Goal: Book appointment/travel/reservation

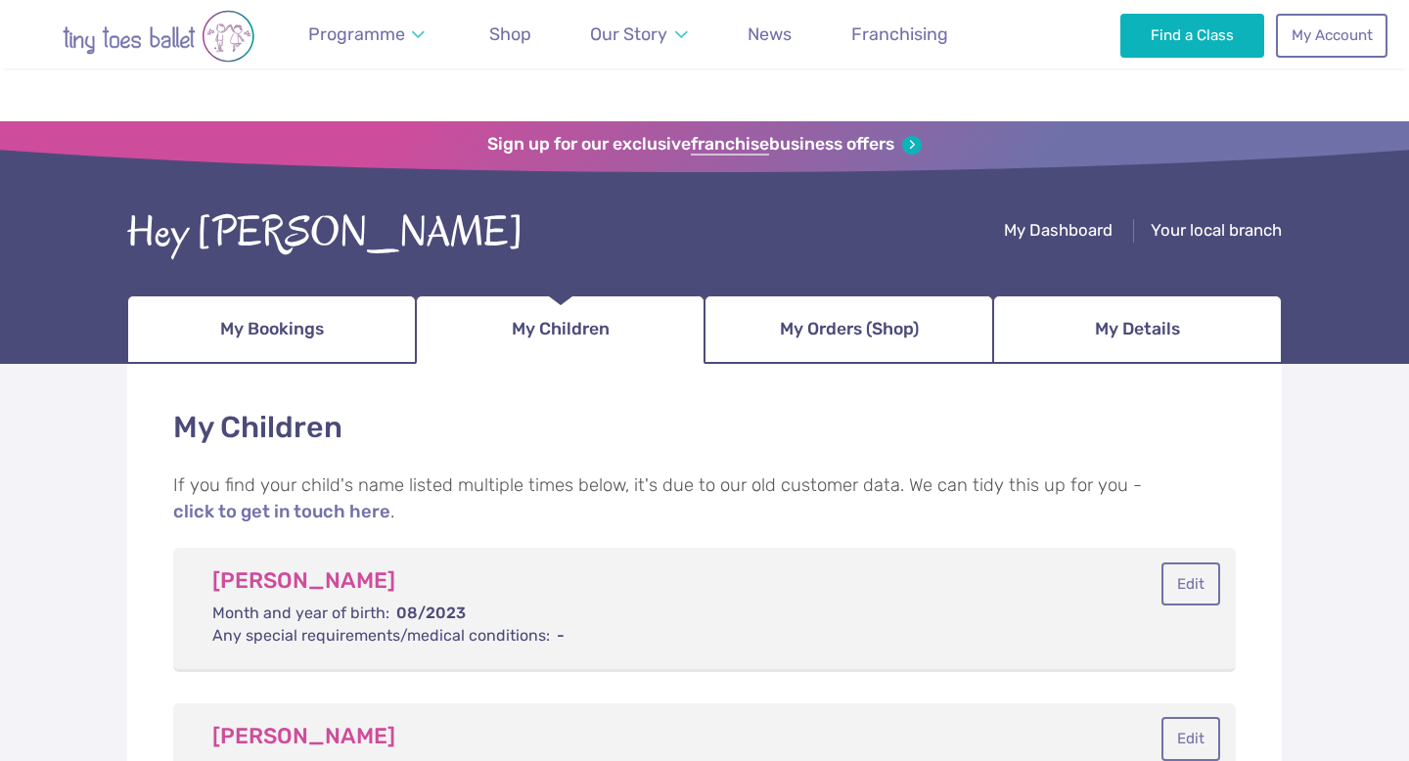
scroll to position [338, 0]
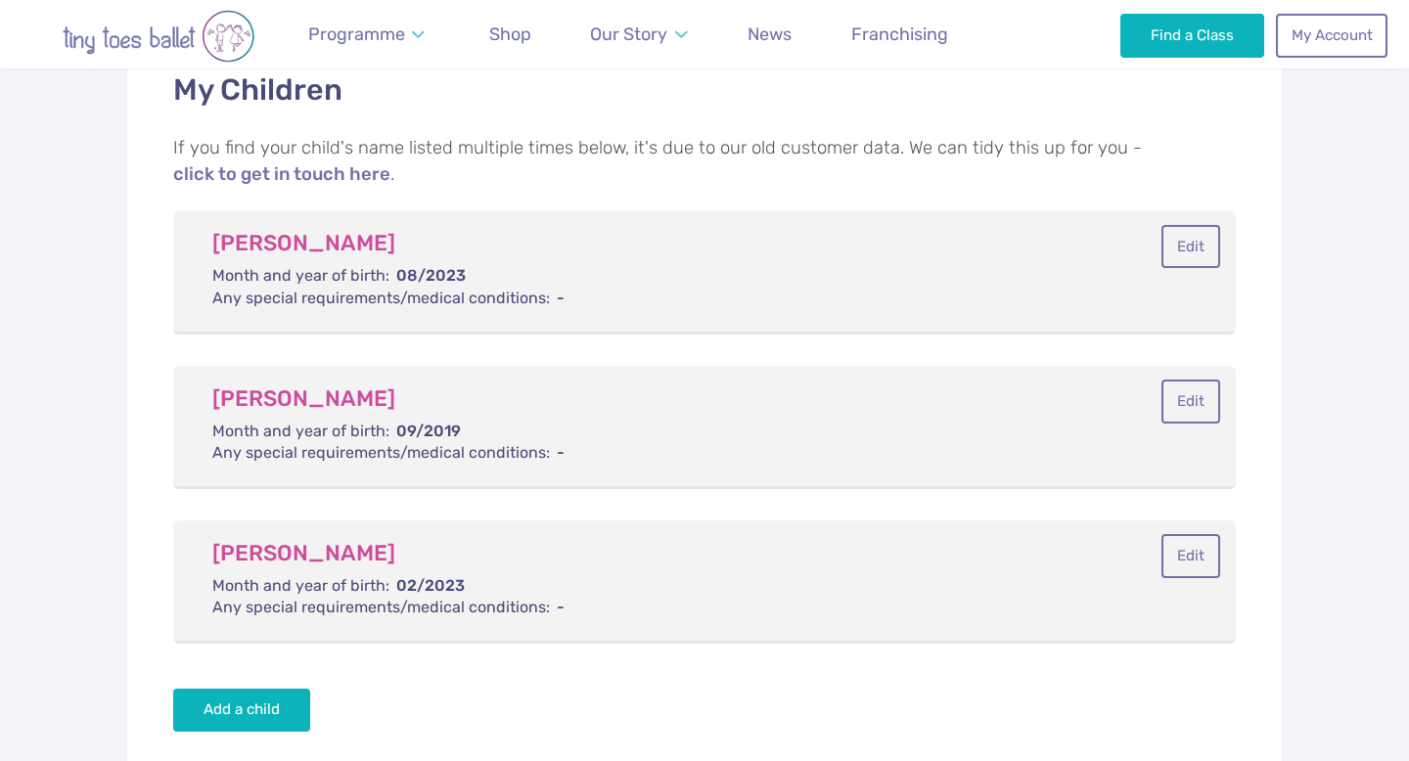
click at [169, 43] on img "Go to home page" at bounding box center [159, 36] width 274 height 53
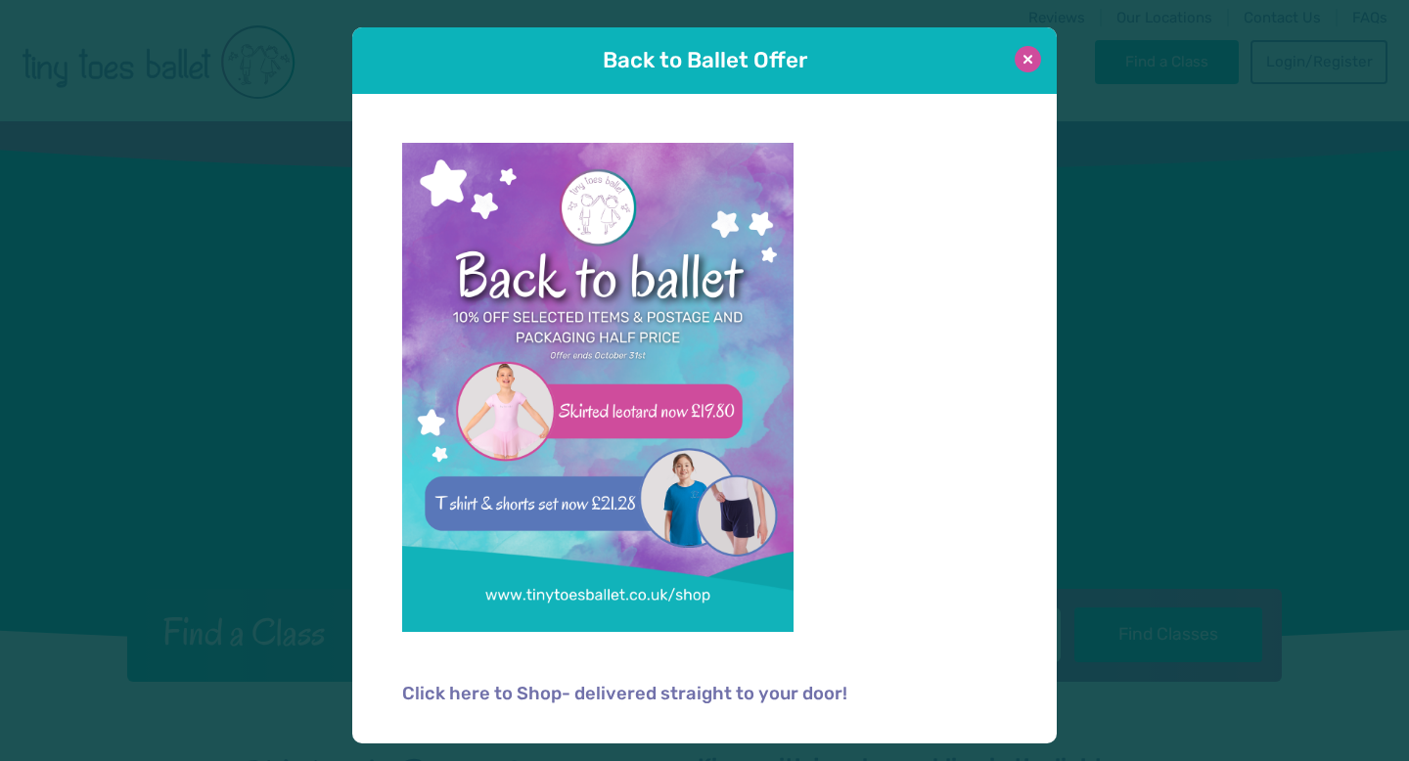
click at [1034, 60] on button at bounding box center [1028, 59] width 26 height 26
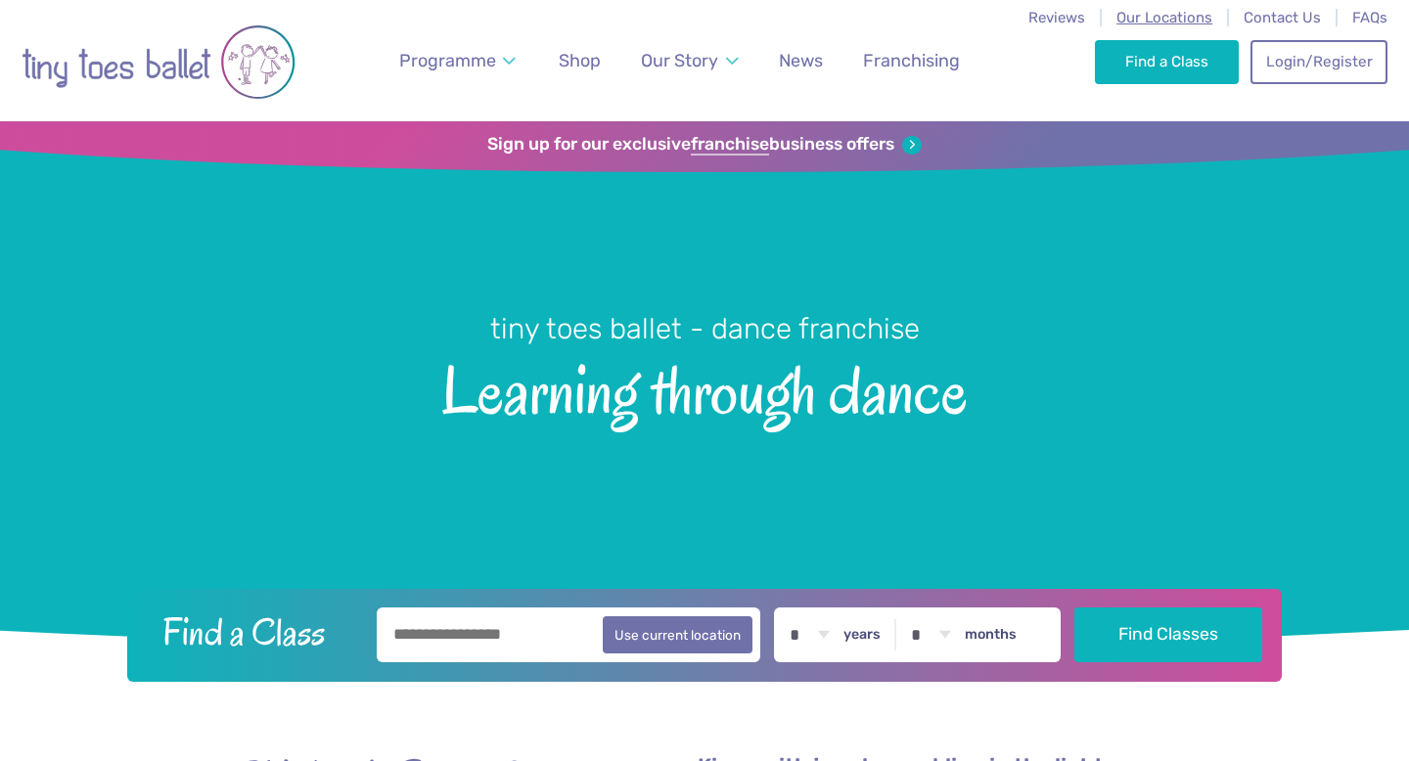
click at [1189, 18] on span "Our Locations" at bounding box center [1164, 18] width 96 height 18
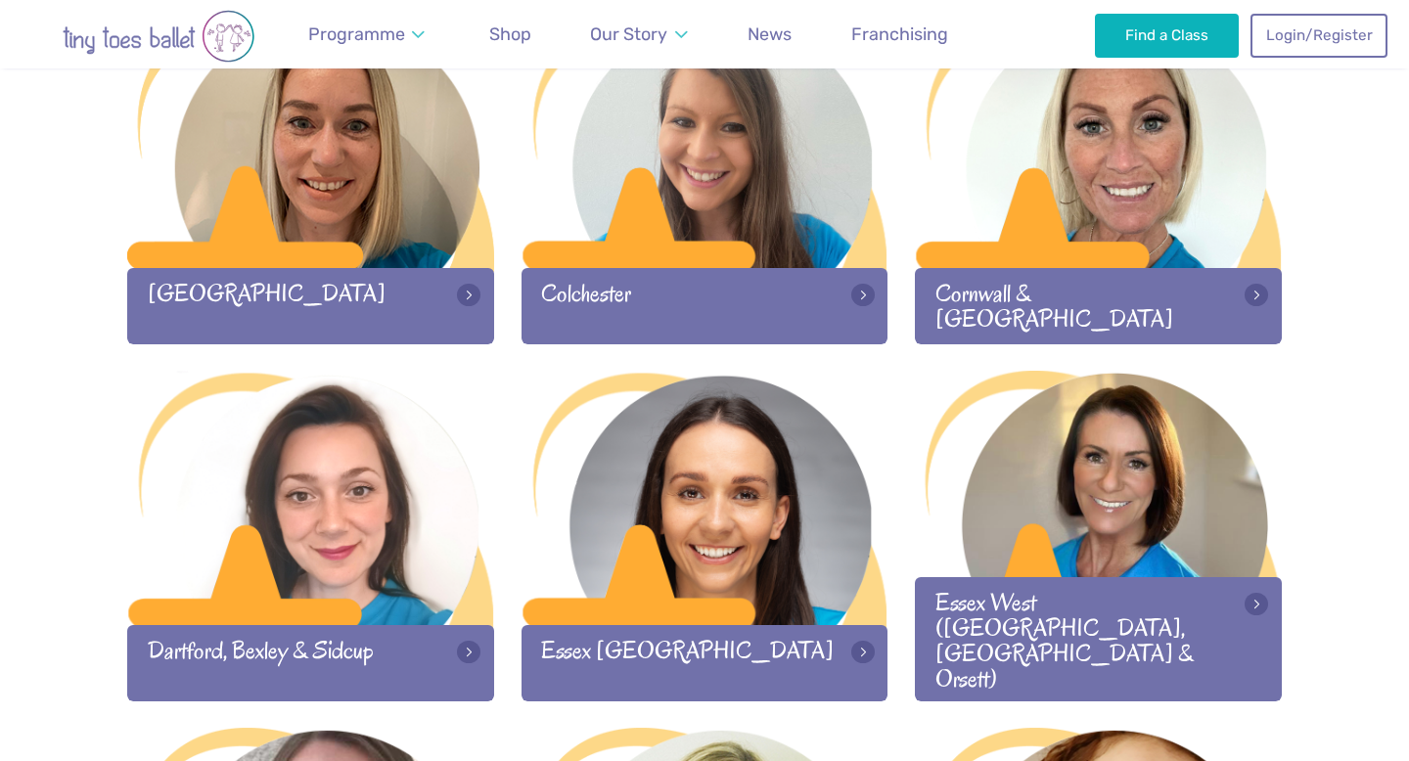
scroll to position [1085, 0]
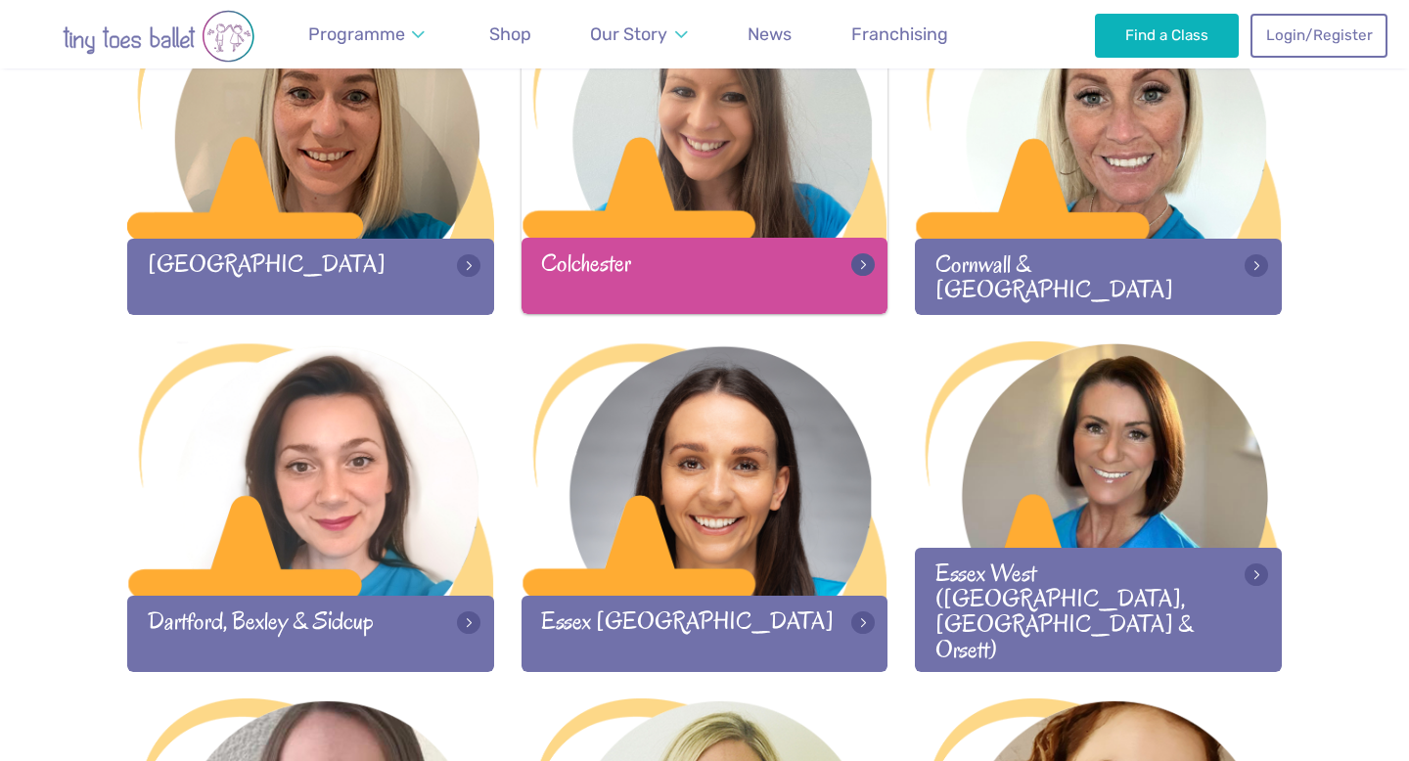
click at [669, 294] on div "Colchester" at bounding box center [705, 275] width 367 height 75
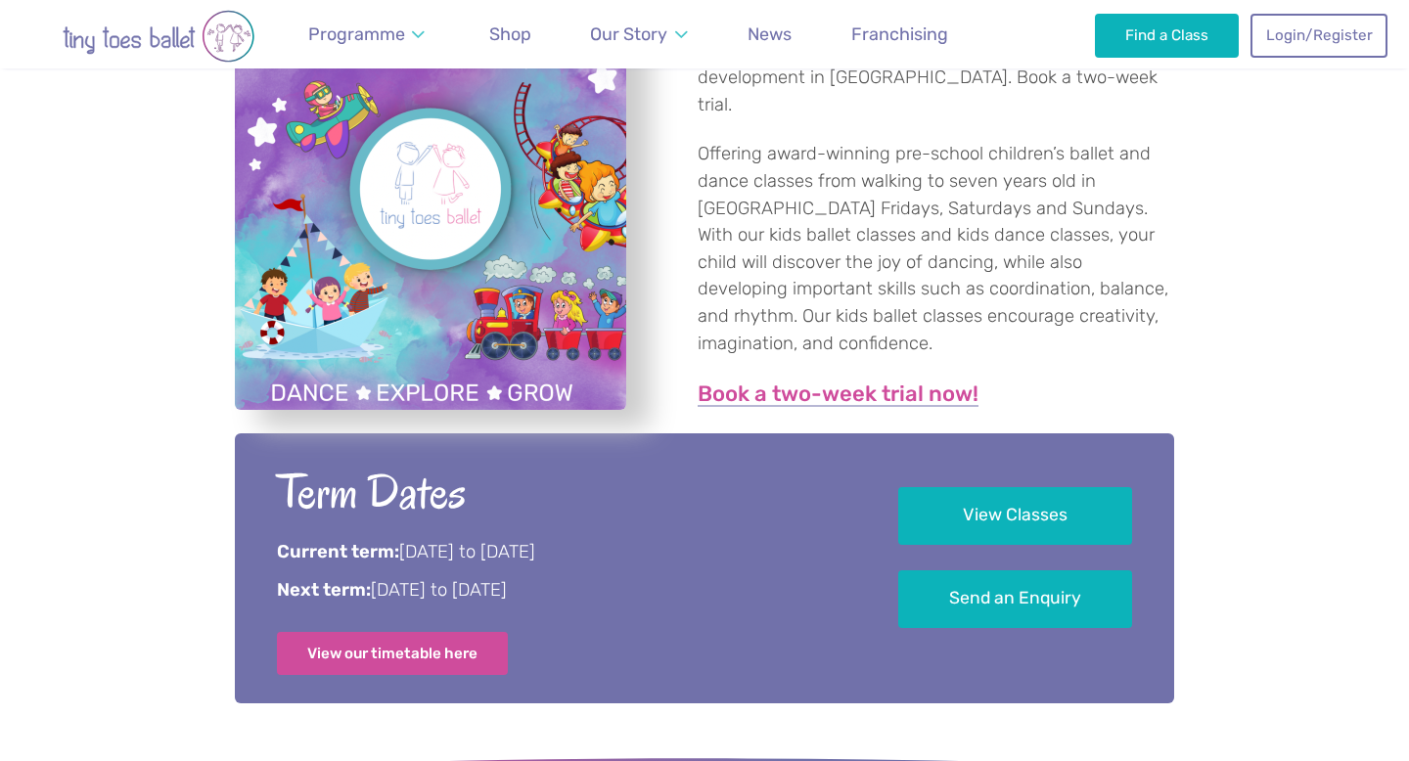
scroll to position [802, 0]
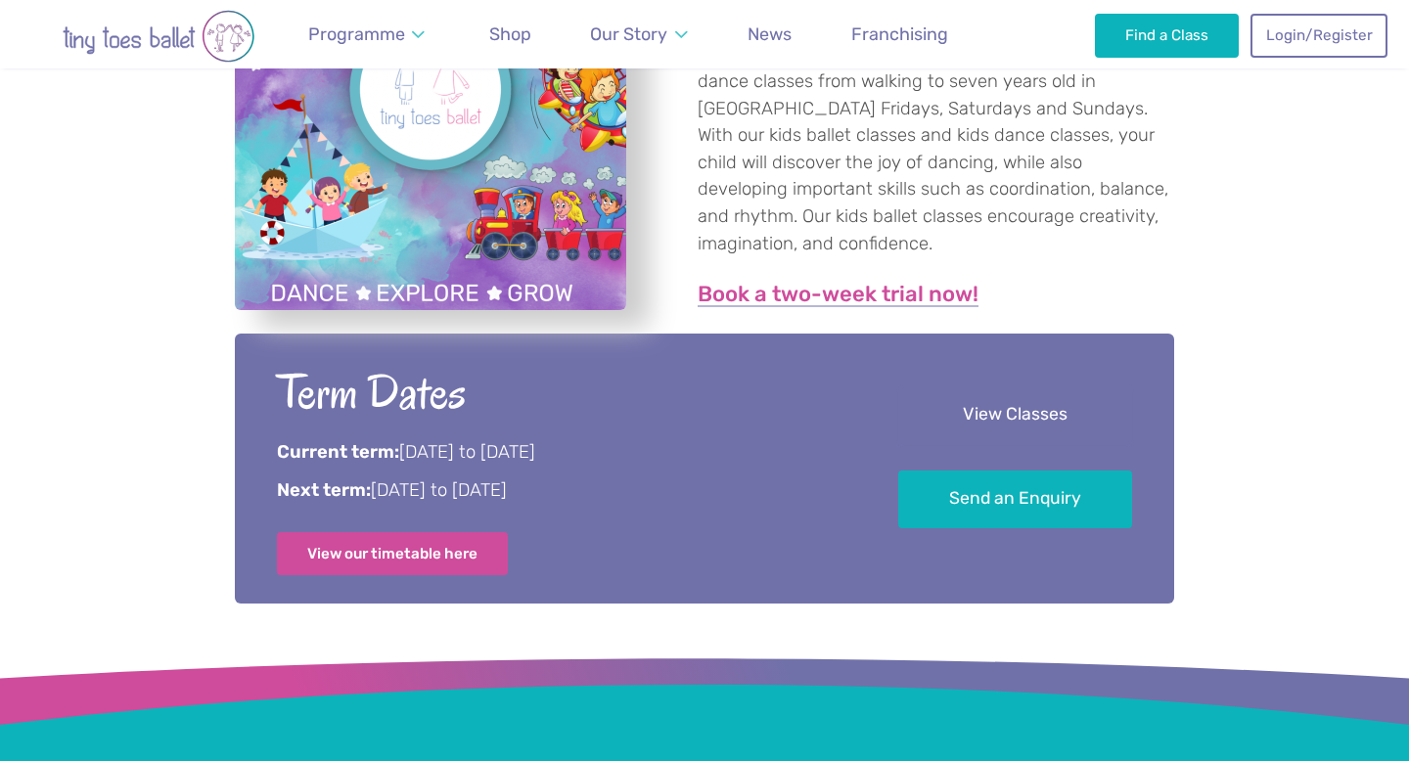
click at [976, 438] on link "View Classes" at bounding box center [1015, 416] width 234 height 58
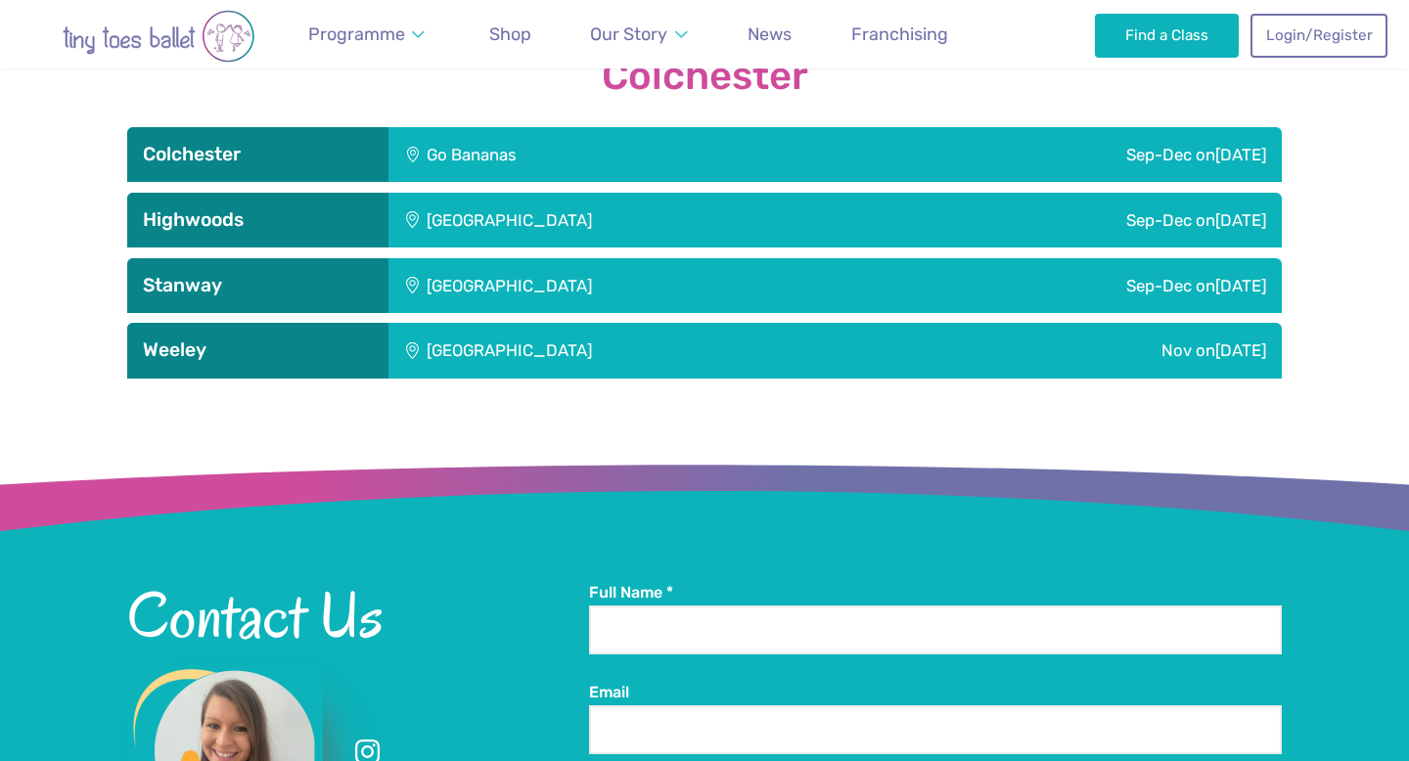
click at [886, 153] on div "Sep-Dec on Friday" at bounding box center [1039, 154] width 486 height 55
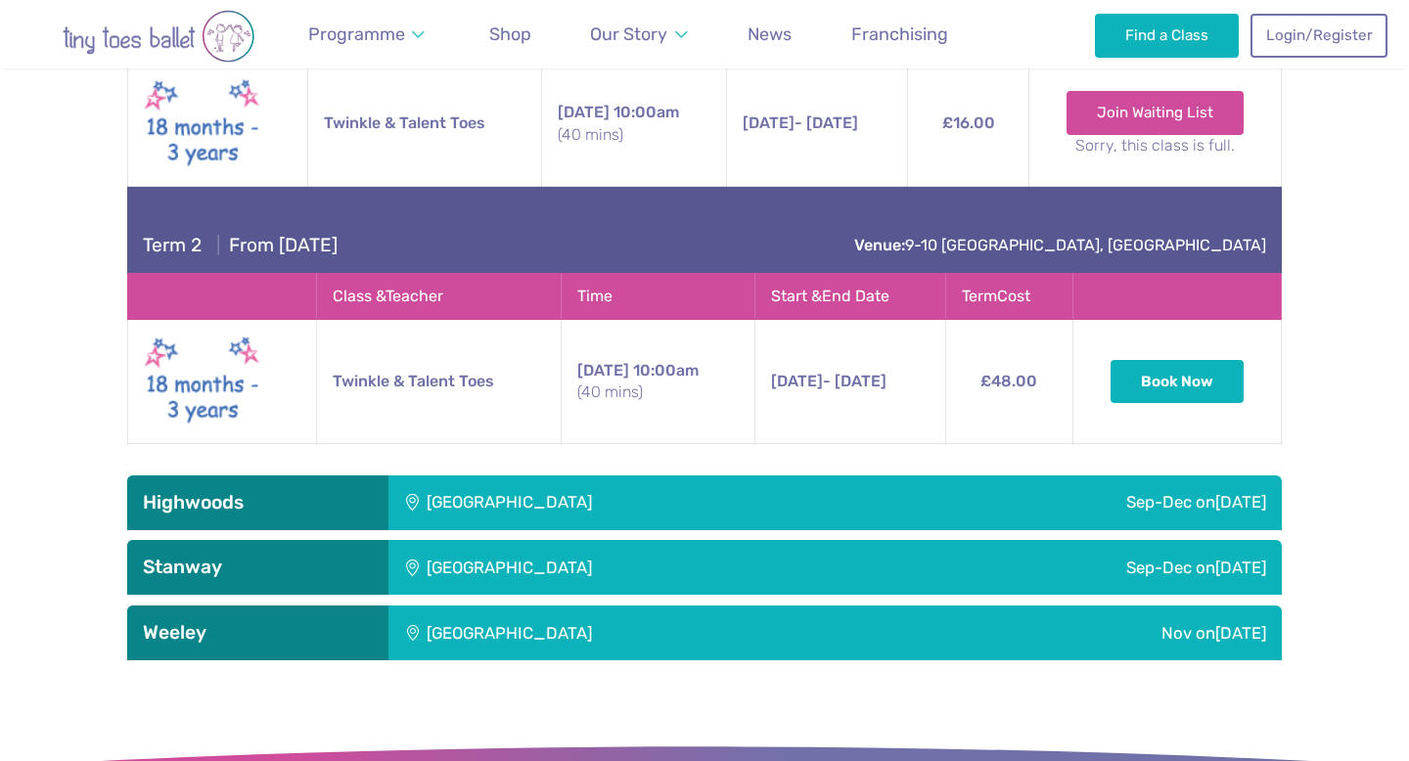
scroll to position [2457, 0]
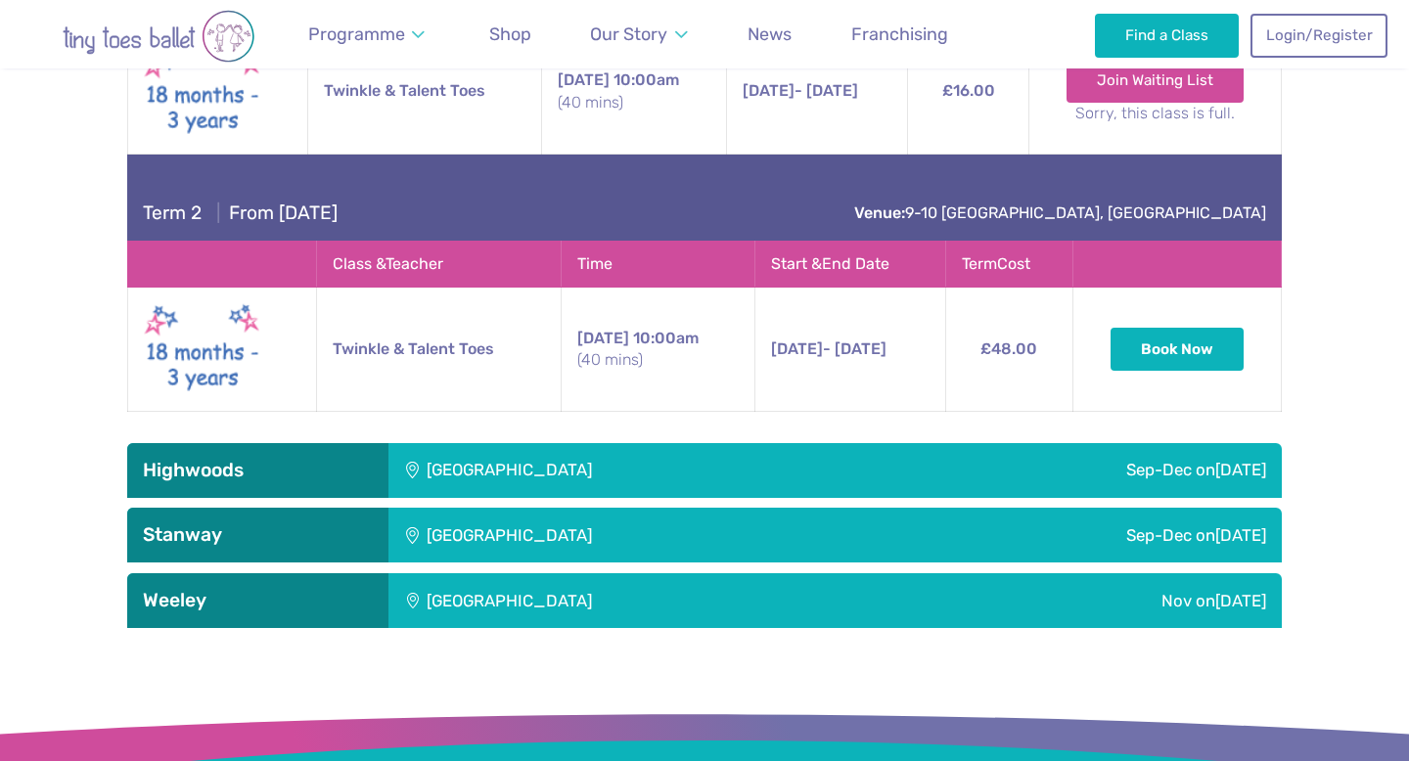
click at [855, 451] on div "Highwoods Community Primary School" at bounding box center [638, 470] width 501 height 55
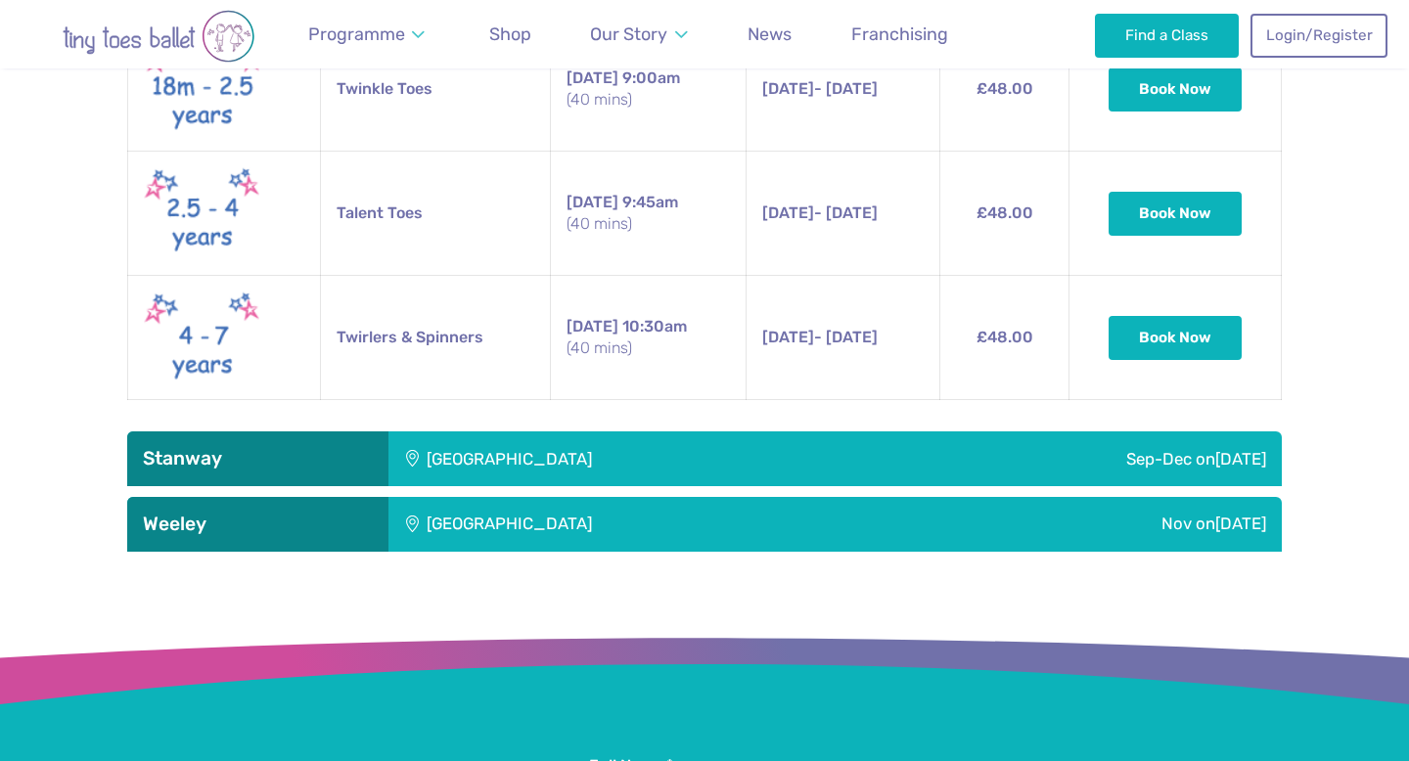
scroll to position [3572, 0]
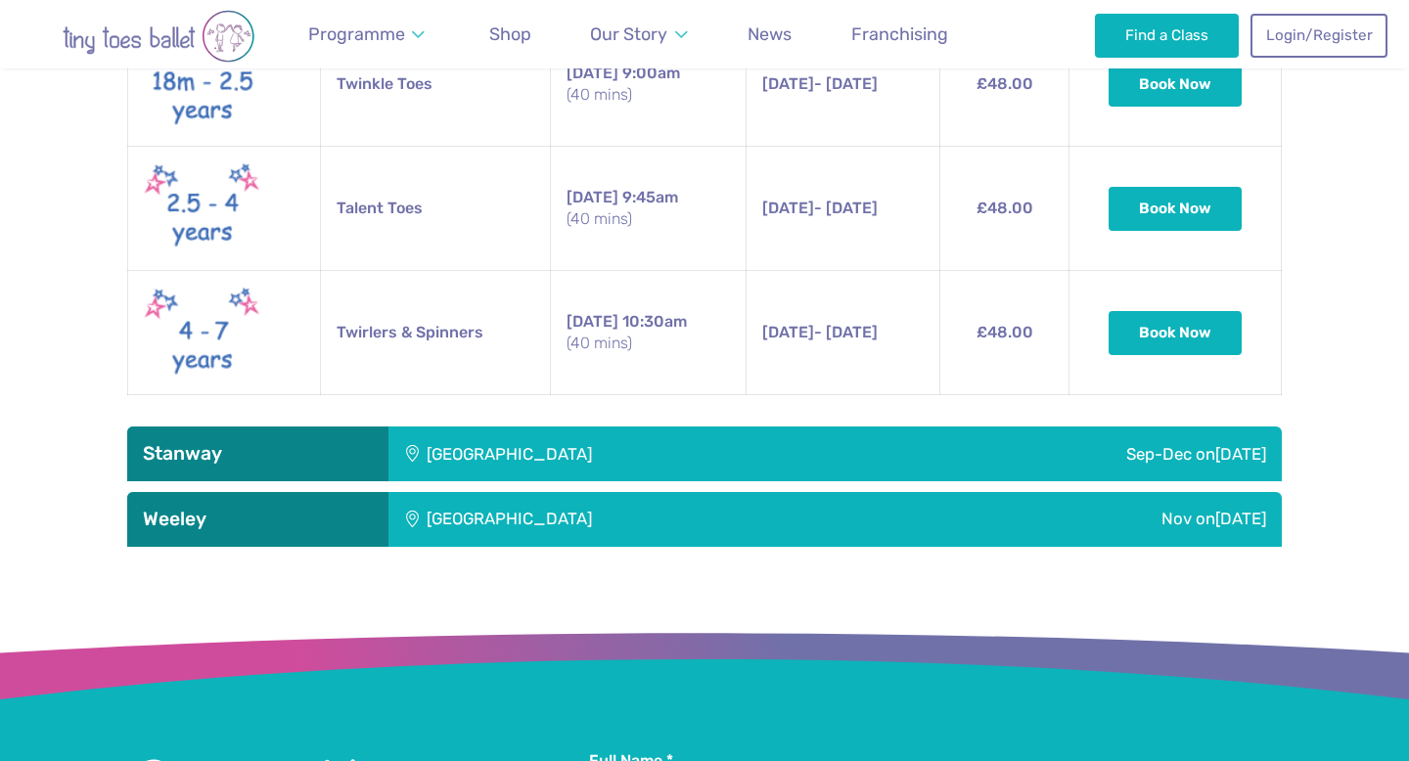
click at [855, 451] on div "Stanway Lakelands Centre" at bounding box center [638, 454] width 501 height 55
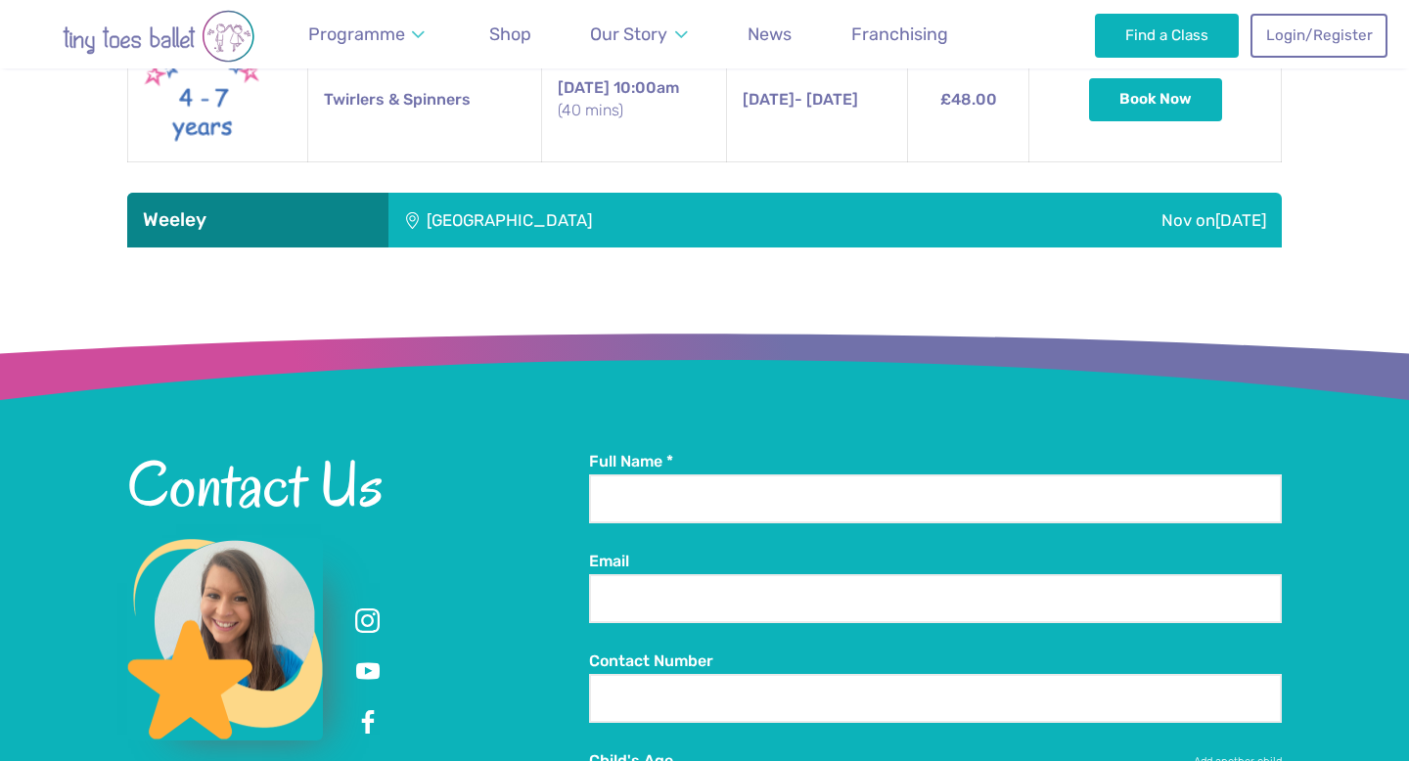
scroll to position [4687, 0]
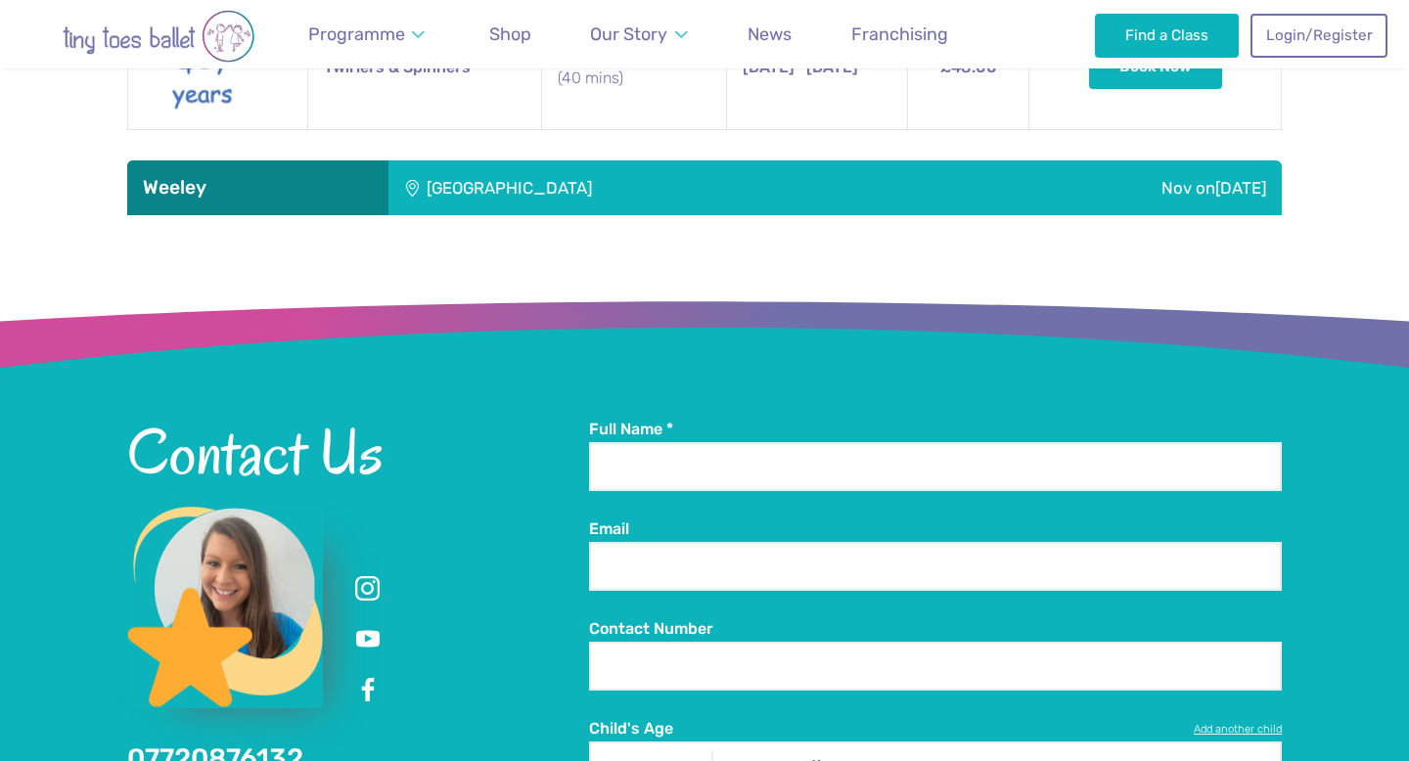
click at [865, 184] on div "Weeley Village Hall" at bounding box center [663, 187] width 551 height 55
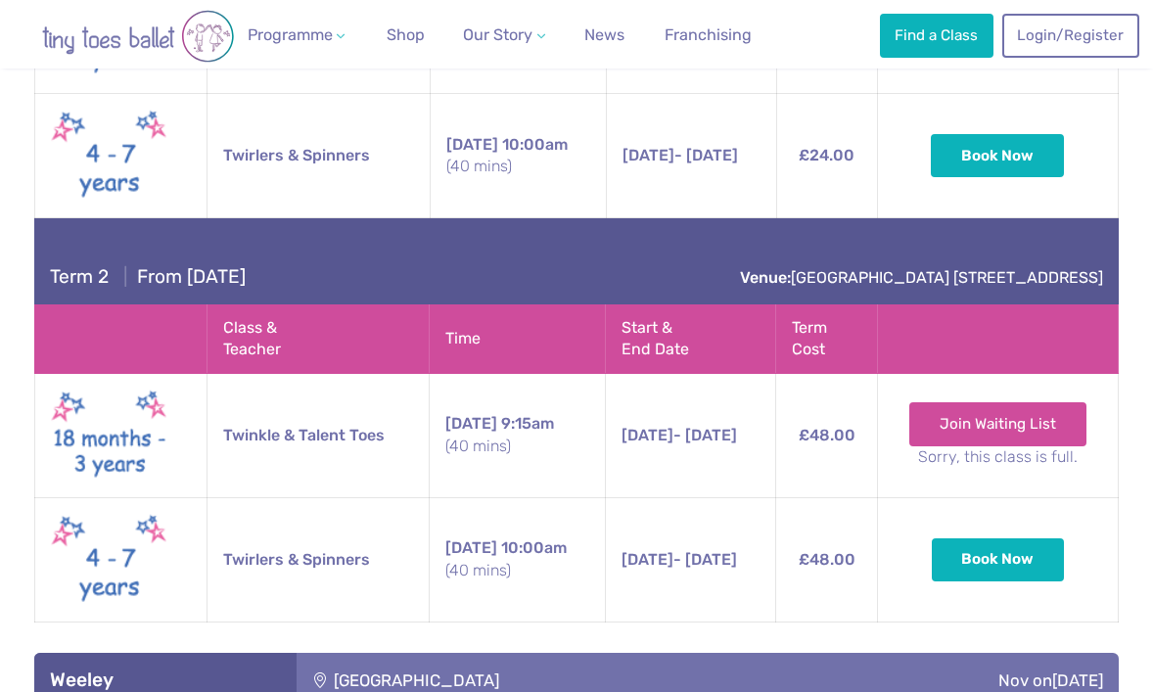
scroll to position [4318, 0]
